Goal: Task Accomplishment & Management: Complete application form

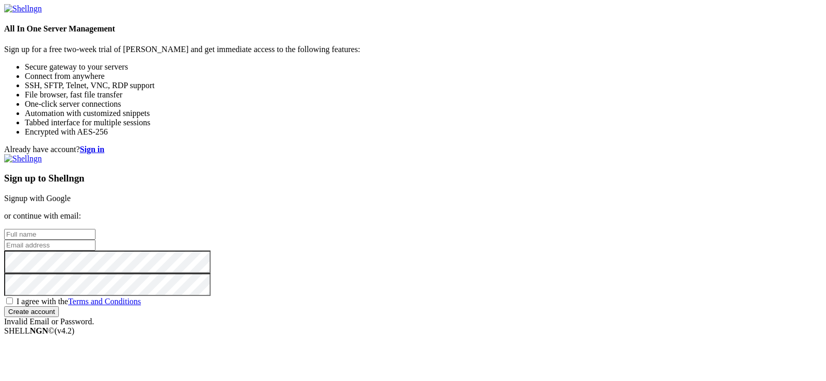
click at [95, 229] on input "text" at bounding box center [49, 234] width 91 height 11
type input "[PERSON_NAME]"
click at [95, 240] on input "email" at bounding box center [49, 245] width 91 height 11
type input "[EMAIL_ADDRESS][DOMAIN_NAME]"
click at [141, 297] on span "I agree with the Terms and Conditions" at bounding box center [79, 301] width 124 height 9
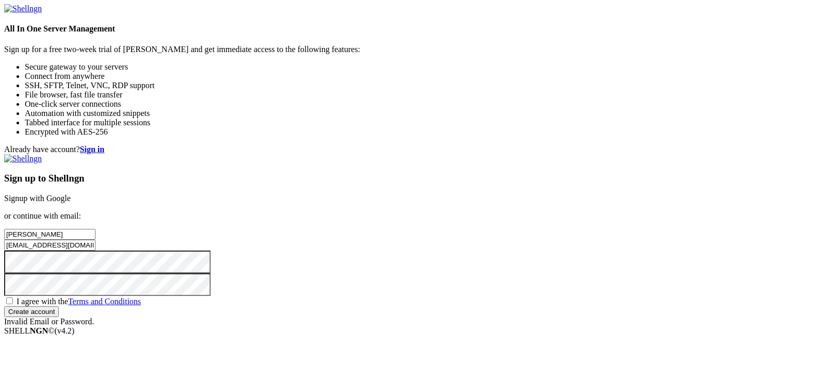
click at [13, 298] on input "I agree with the Terms and Conditions" at bounding box center [9, 301] width 7 height 7
checkbox input "true"
click at [59, 307] on input "Create account" at bounding box center [31, 312] width 55 height 11
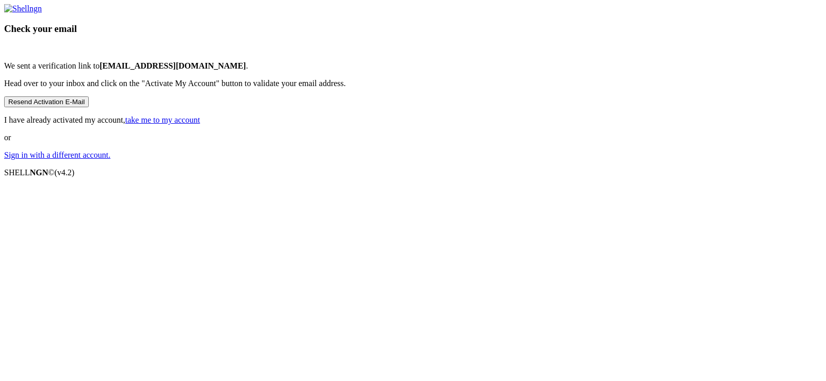
click at [200, 124] on link "take me to my account" at bounding box center [162, 120] width 75 height 9
